Goal: Information Seeking & Learning: Learn about a topic

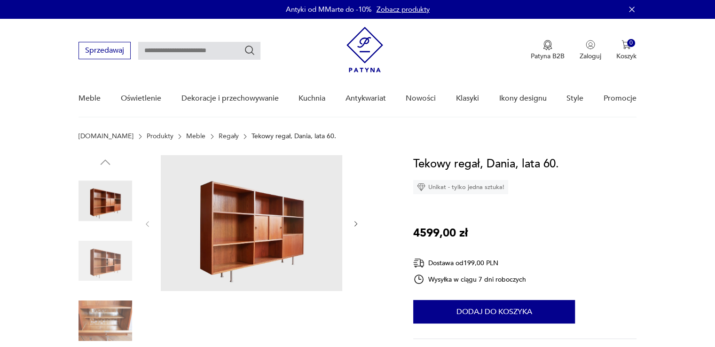
click at [258, 228] on img at bounding box center [251, 223] width 181 height 136
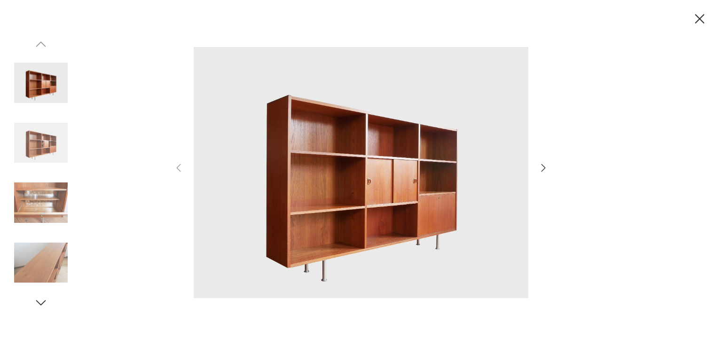
click at [543, 165] on icon "button" at bounding box center [544, 168] width 4 height 8
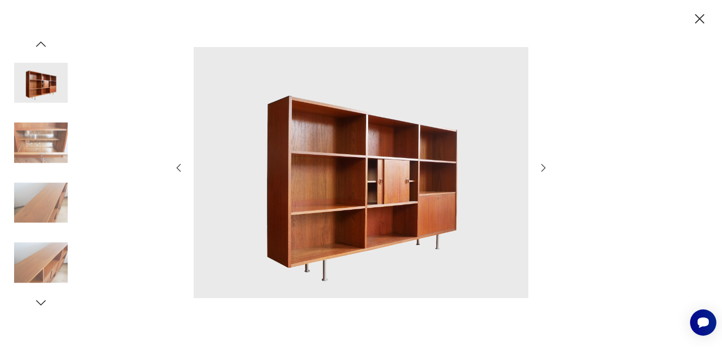
click at [543, 165] on icon "button" at bounding box center [544, 168] width 4 height 8
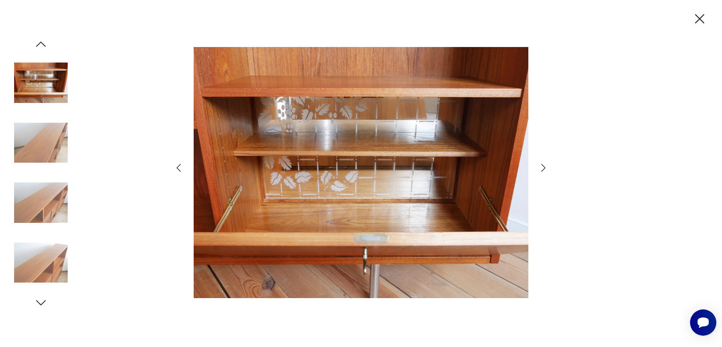
click at [543, 165] on icon "button" at bounding box center [544, 168] width 4 height 8
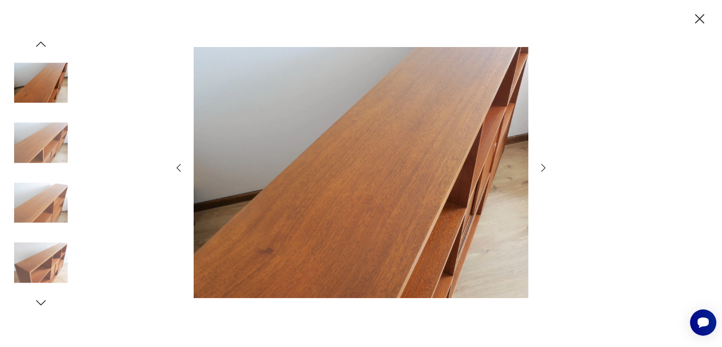
click at [543, 165] on icon "button" at bounding box center [544, 168] width 4 height 8
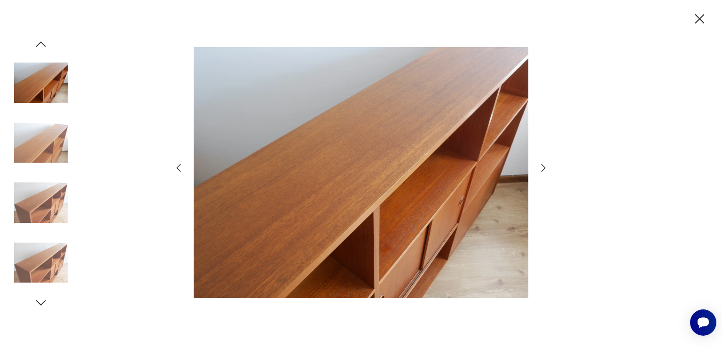
click at [543, 165] on icon "button" at bounding box center [544, 168] width 4 height 8
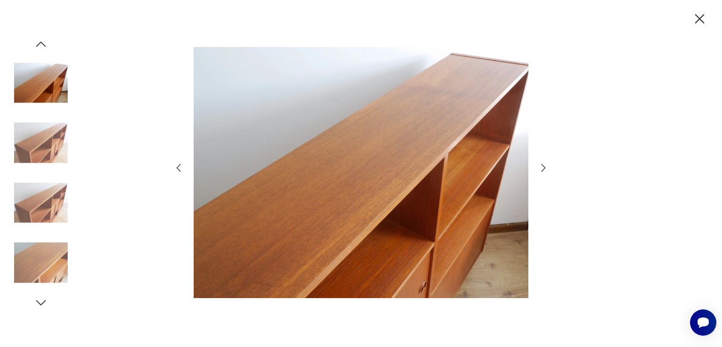
click at [543, 165] on icon "button" at bounding box center [544, 168] width 4 height 8
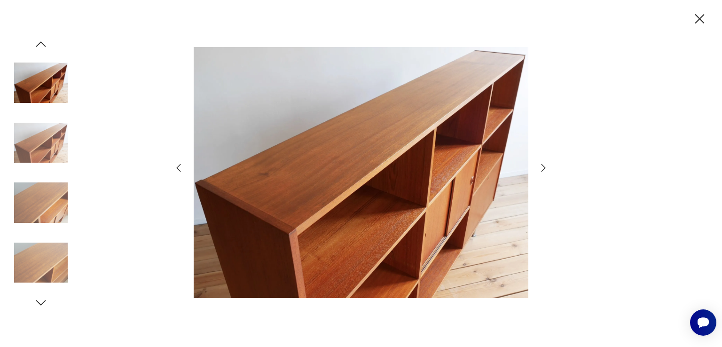
click at [543, 165] on icon "button" at bounding box center [544, 168] width 4 height 8
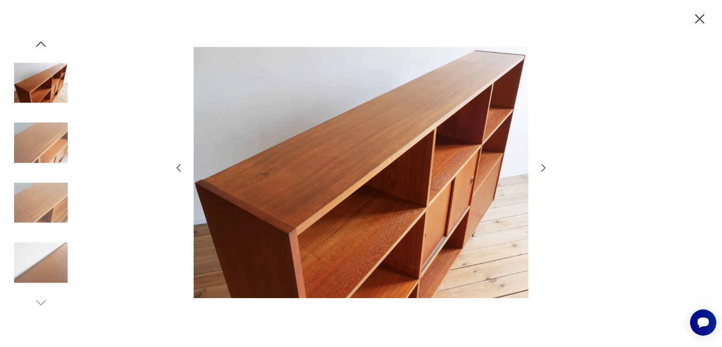
click at [543, 165] on icon "button" at bounding box center [544, 168] width 4 height 8
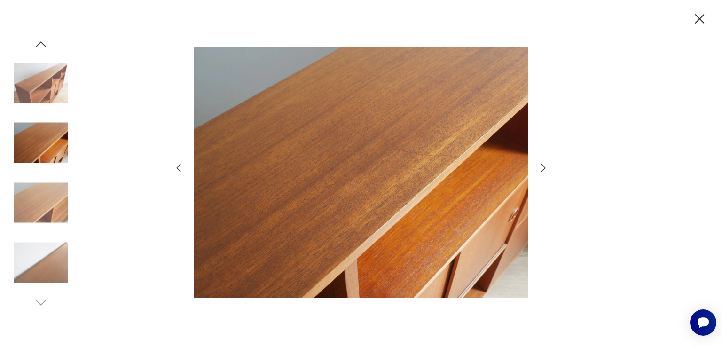
click at [542, 166] on icon "button" at bounding box center [543, 167] width 11 height 11
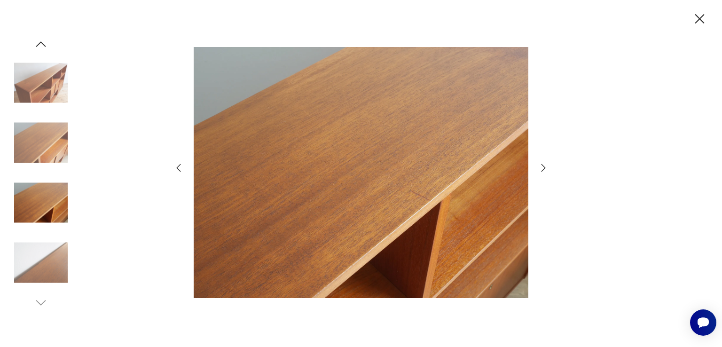
click at [542, 166] on icon "button" at bounding box center [543, 167] width 11 height 11
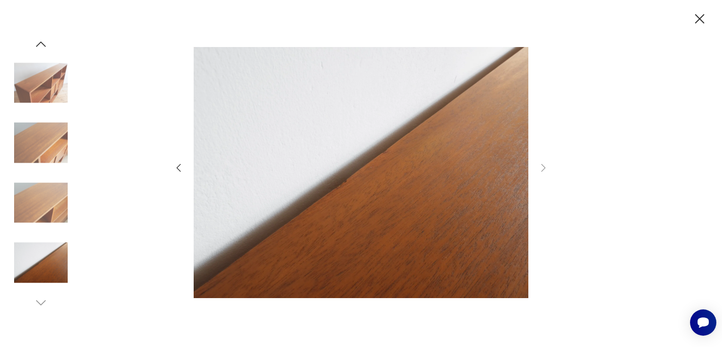
click at [700, 16] on icon "button" at bounding box center [700, 19] width 16 height 16
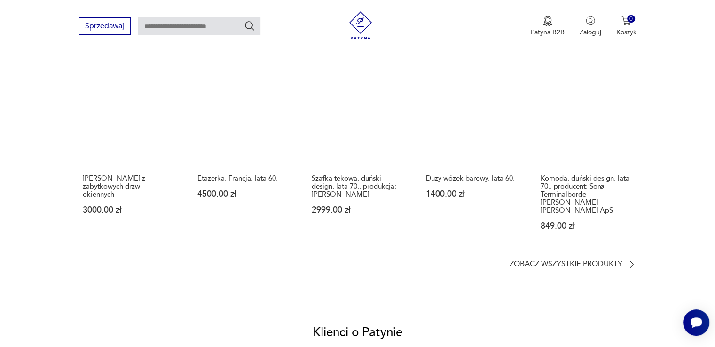
scroll to position [705, 0]
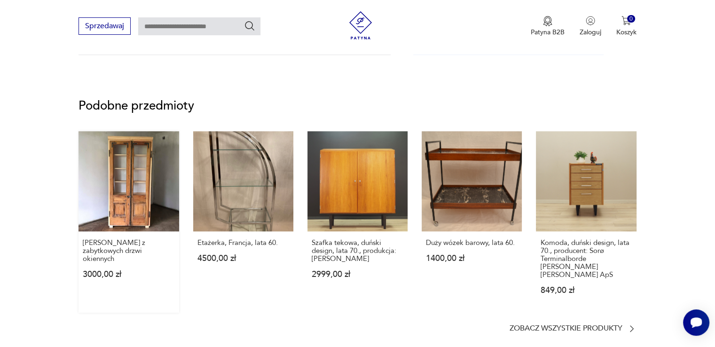
click at [137, 199] on link "[PERSON_NAME] z zabytkowych drzwi okiennych 3000,00 zł" at bounding box center [129, 221] width 100 height 181
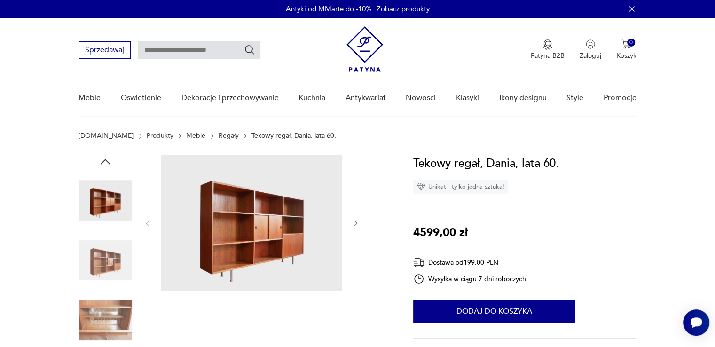
scroll to position [0, 0]
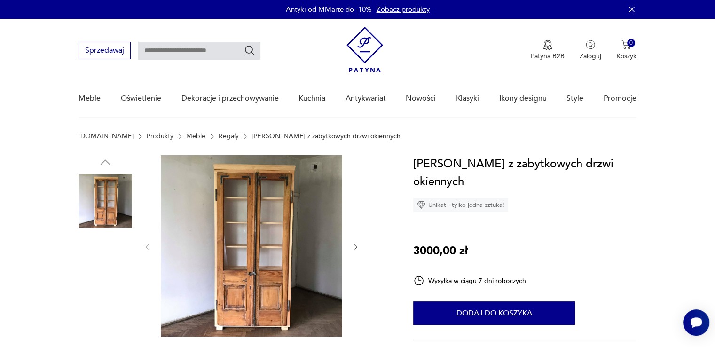
click at [260, 250] on img at bounding box center [251, 245] width 181 height 181
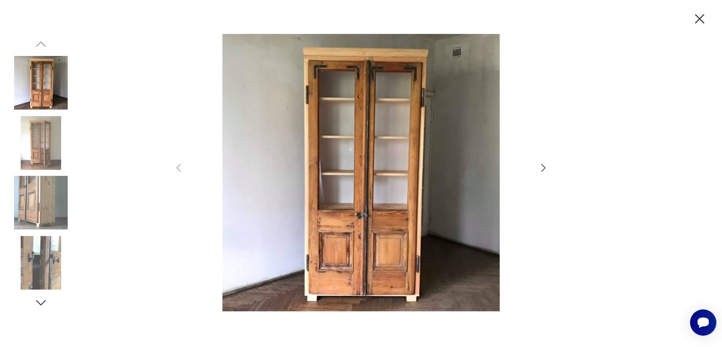
click at [543, 166] on icon "button" at bounding box center [544, 168] width 4 height 8
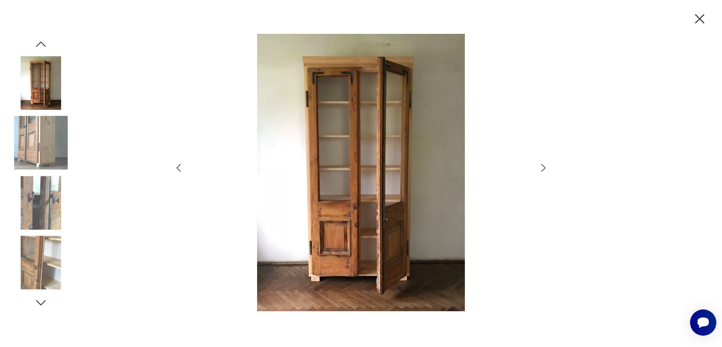
click at [542, 168] on icon "button" at bounding box center [543, 167] width 11 height 11
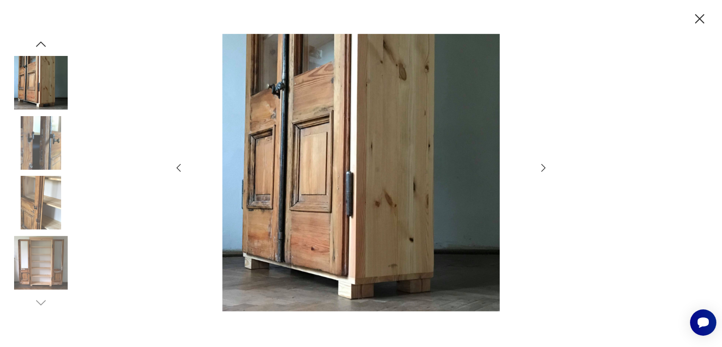
click at [542, 168] on icon "button" at bounding box center [543, 167] width 11 height 11
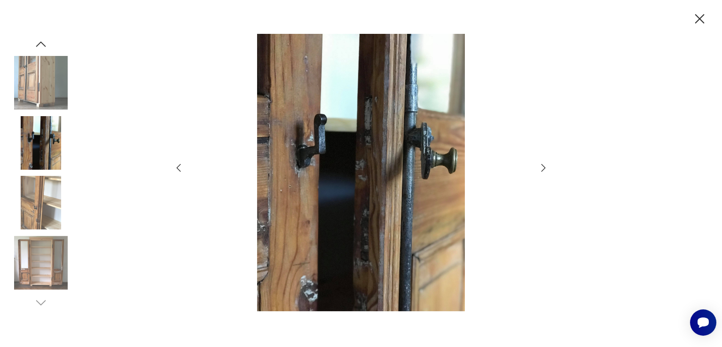
click at [542, 168] on icon "button" at bounding box center [543, 167] width 11 height 11
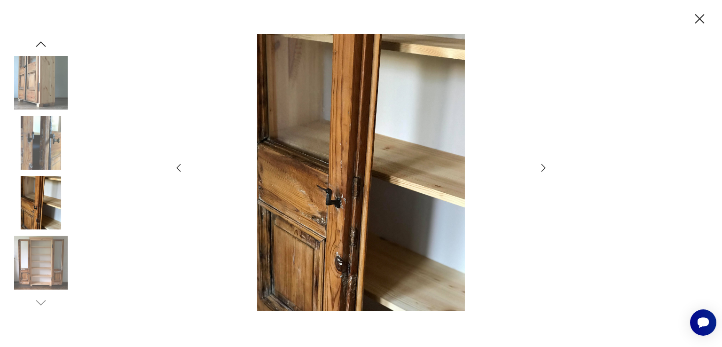
click at [542, 168] on icon "button" at bounding box center [543, 167] width 11 height 11
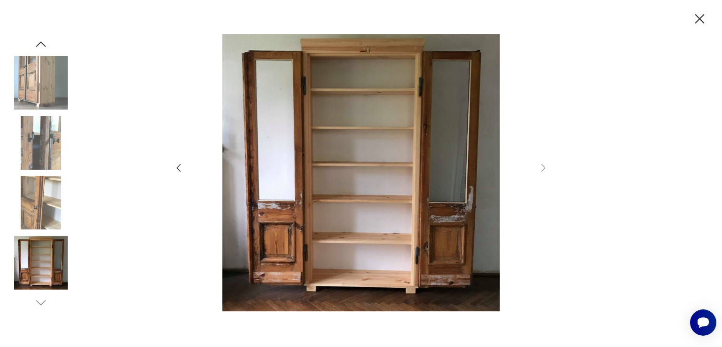
click at [701, 19] on icon "button" at bounding box center [700, 19] width 16 height 16
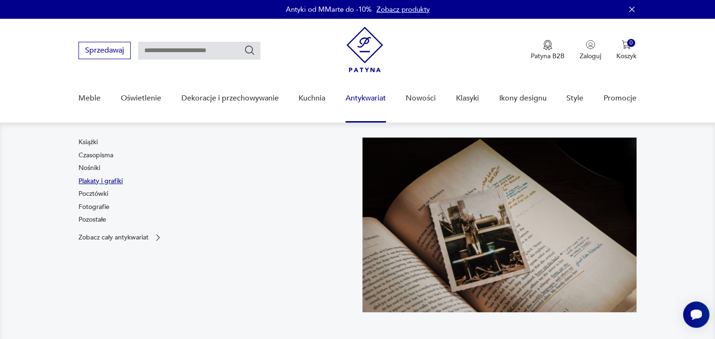
click at [111, 183] on link "Plakaty i grafiki" at bounding box center [101, 181] width 44 height 9
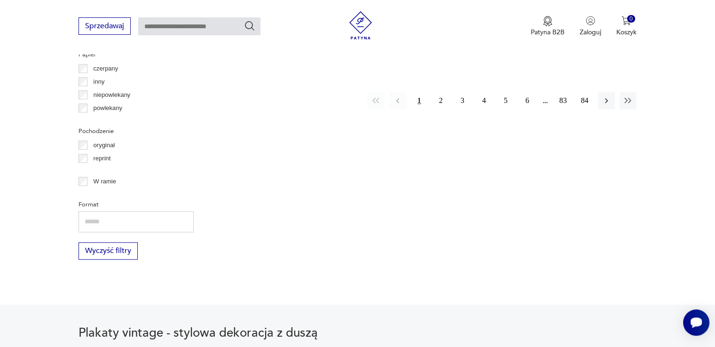
scroll to position [1095, 0]
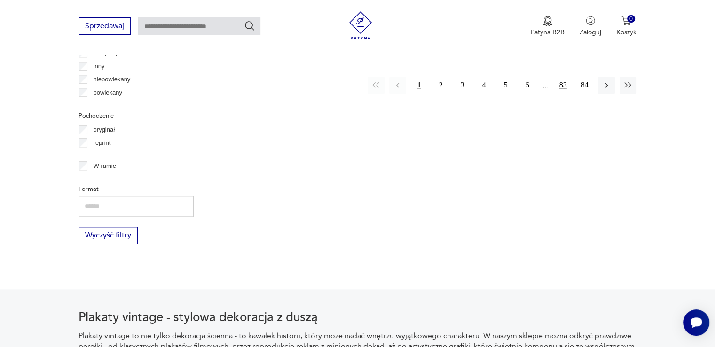
click at [563, 85] on button "83" at bounding box center [563, 85] width 17 height 17
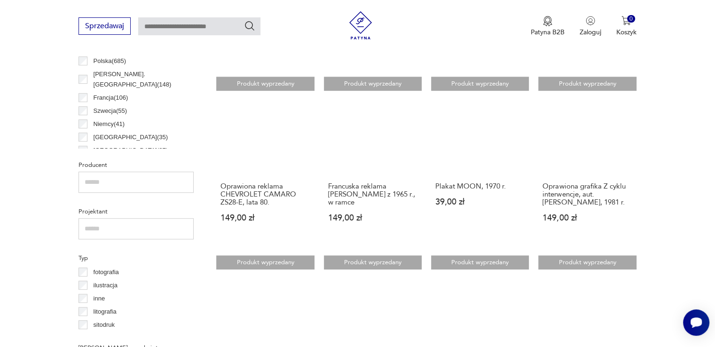
scroll to position [504, 0]
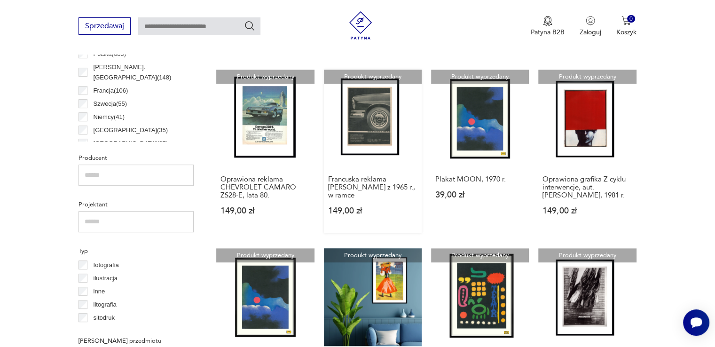
click at [383, 125] on link "Produkt wyprzedany Francuska reklama [PERSON_NAME] z 1965 r., w ramce 149,00 zł" at bounding box center [373, 151] width 98 height 163
